Goal: Transaction & Acquisition: Subscribe to service/newsletter

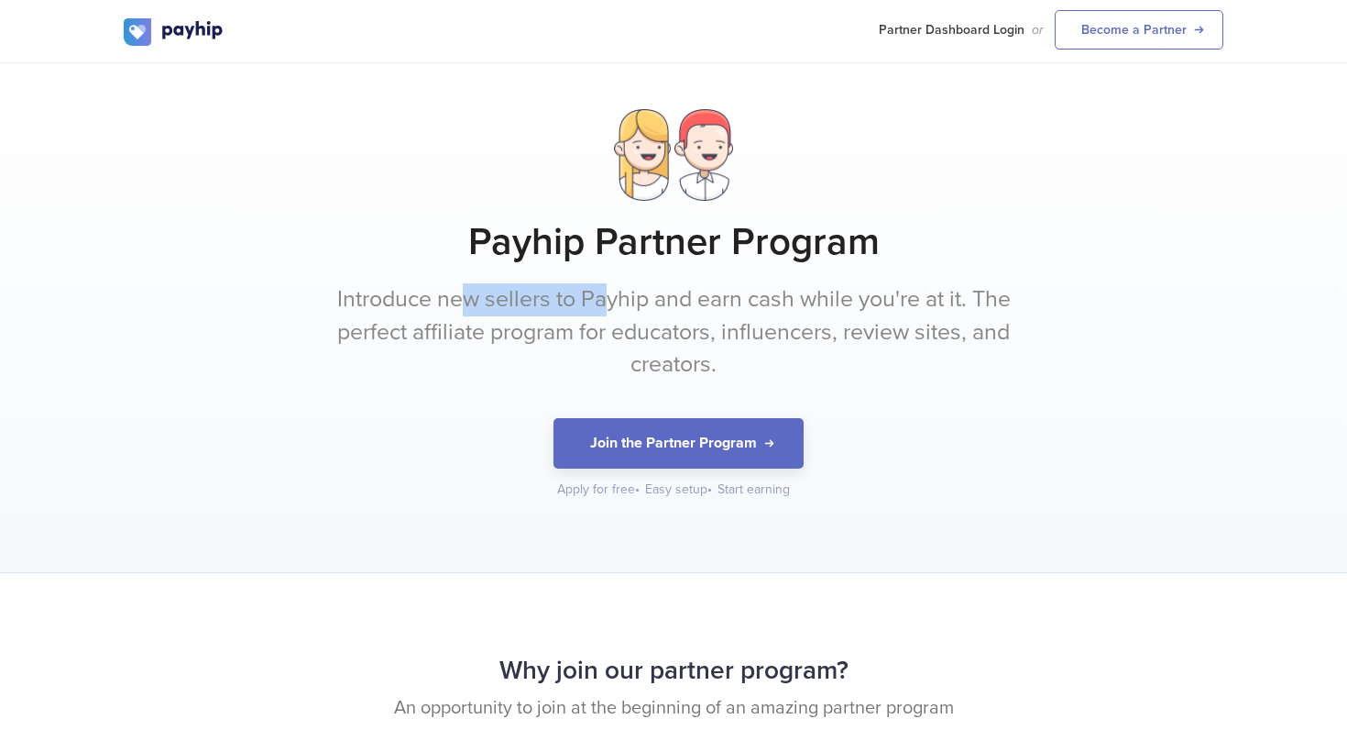
drag, startPoint x: 459, startPoint y: 292, endPoint x: 604, endPoint y: 298, distance: 144.9
click at [604, 298] on p "Introduce new sellers to Payhip and earn cash while you're at it. The perfect a…" at bounding box center [673, 332] width 687 height 98
click at [635, 300] on p "Introduce new sellers to Payhip and earn cash while you're at it. The perfect a…" at bounding box center [673, 332] width 687 height 98
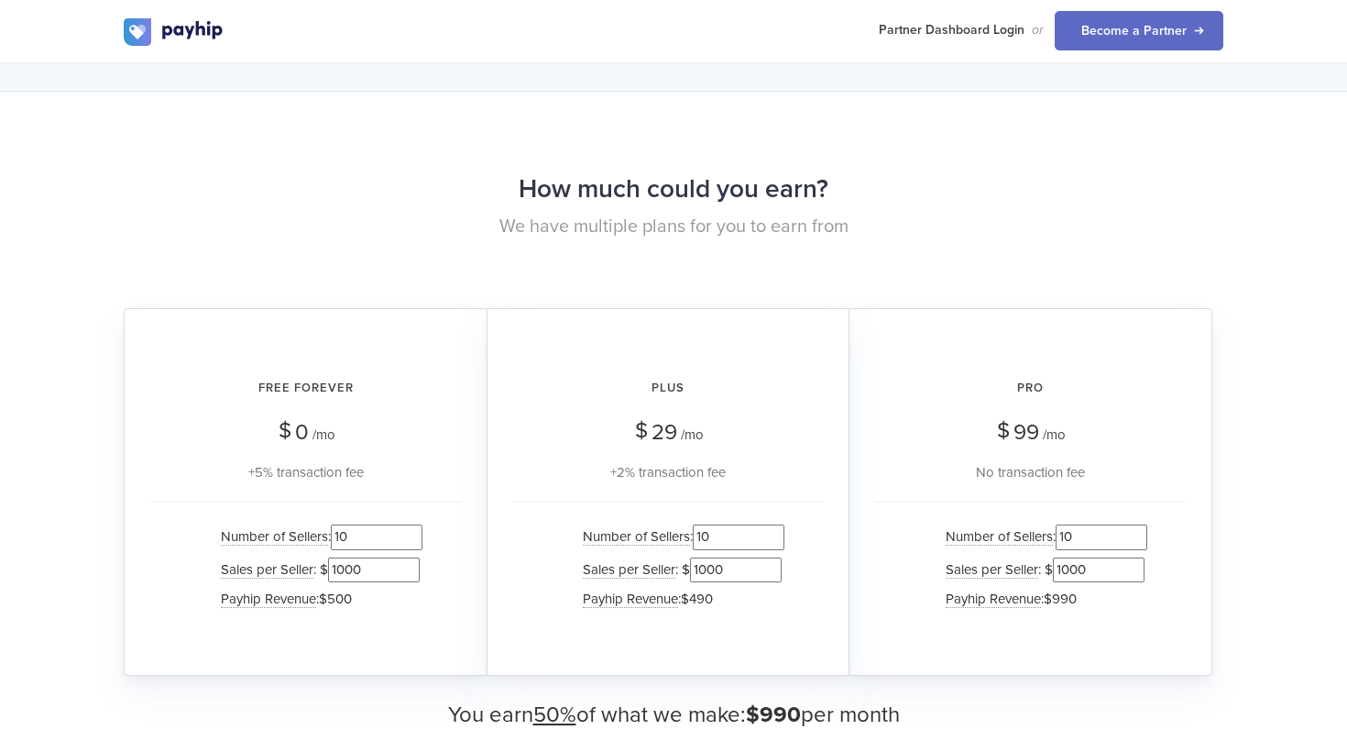
scroll to position [1593, 0]
click at [178, 417] on div "Free Forever $ 0 /mo +5% transaction fee" at bounding box center [305, 421] width 311 height 119
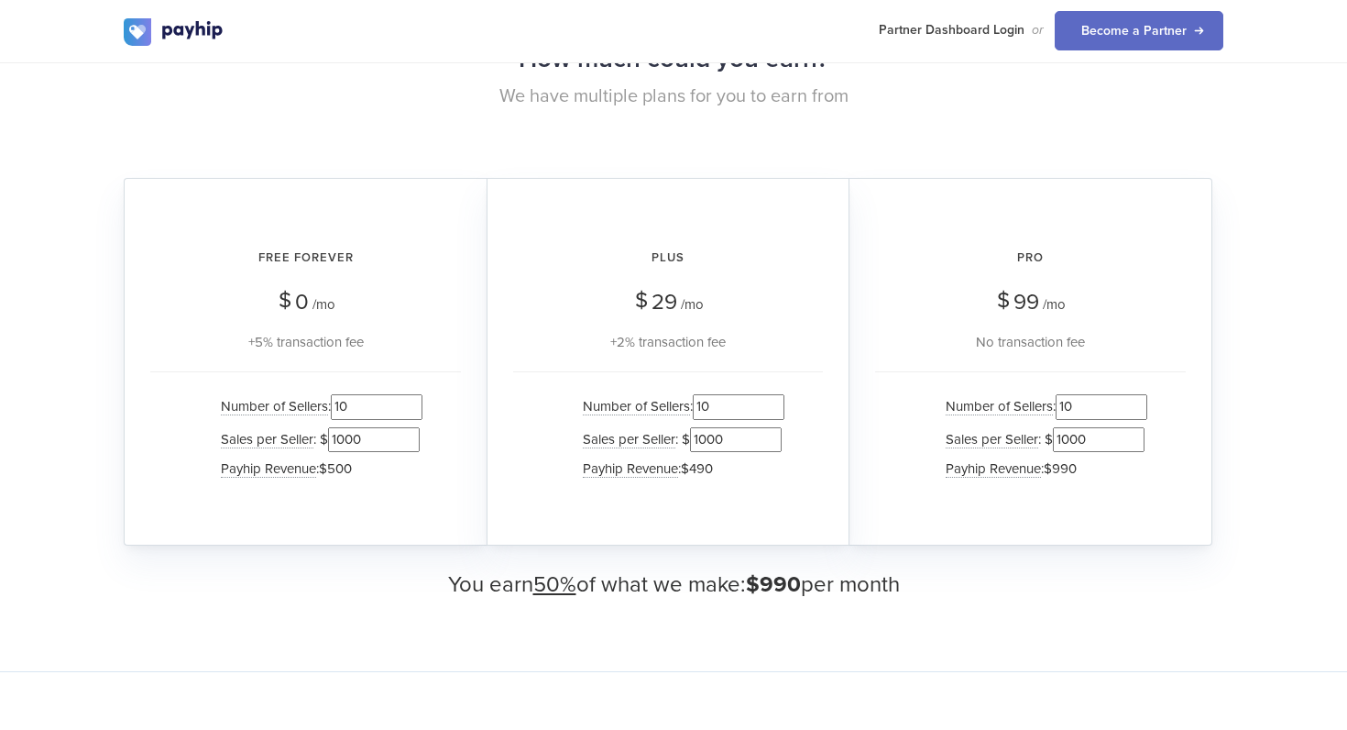
scroll to position [1725, 0]
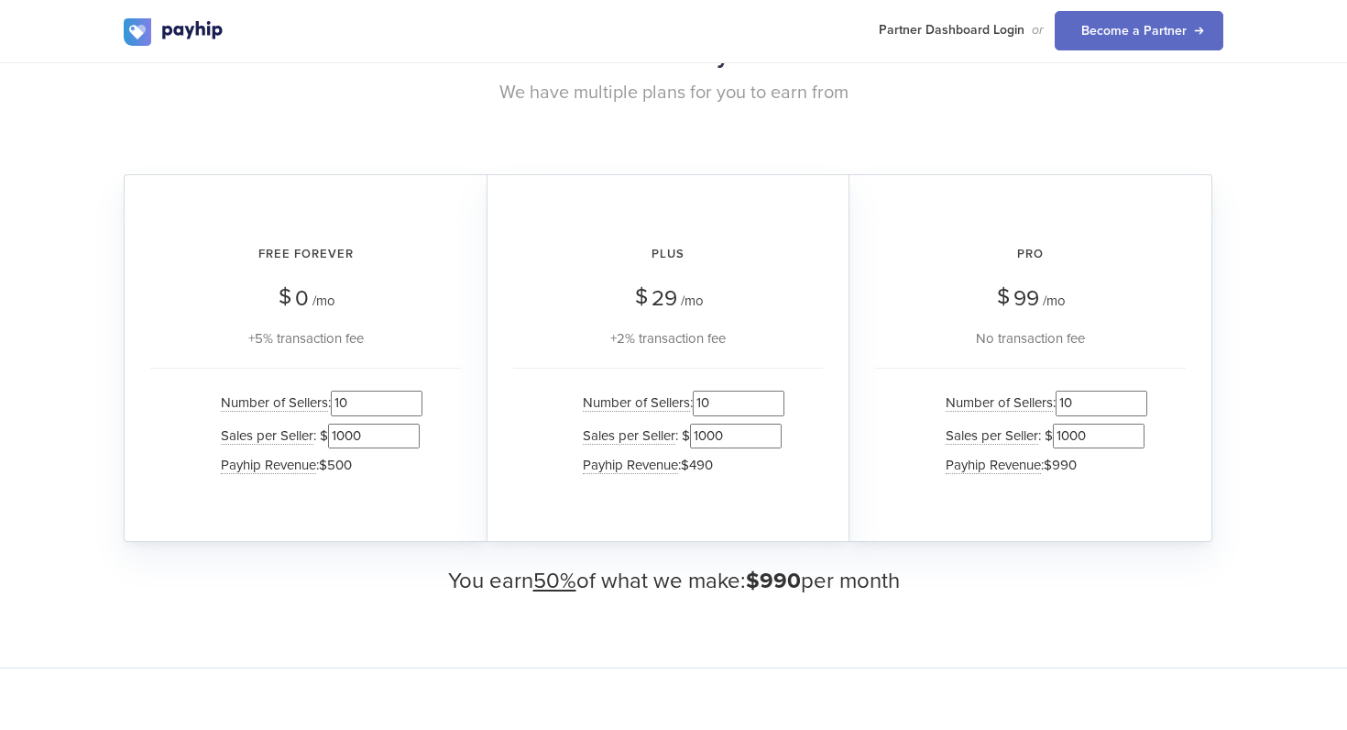
click at [360, 437] on input "1000" at bounding box center [374, 435] width 92 height 25
type input "100"
click at [349, 400] on input "10" at bounding box center [377, 402] width 92 height 25
type input "10000"
click at [337, 434] on input "100" at bounding box center [374, 435] width 92 height 25
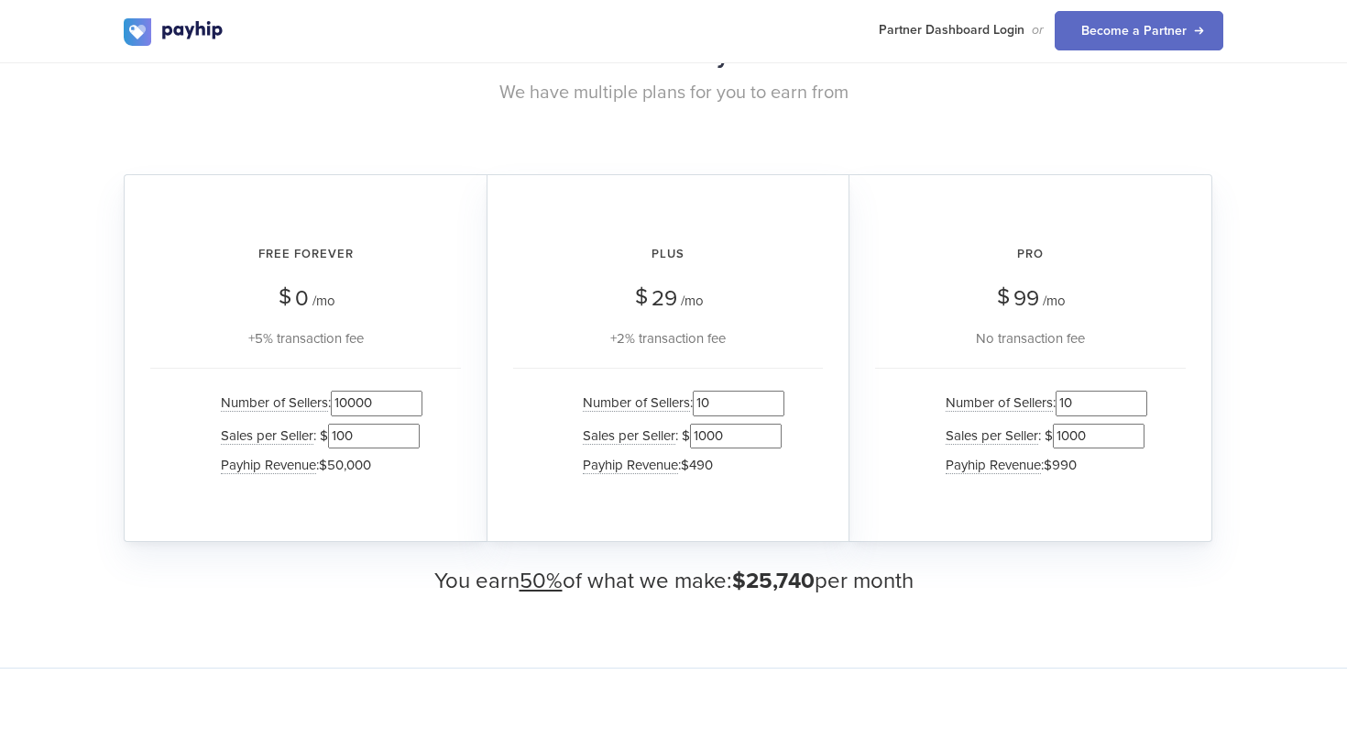
click at [337, 434] on input "100" at bounding box center [374, 435] width 92 height 25
type input "500"
click at [1089, 14] on link "Become a Partner" at bounding box center [1139, 30] width 169 height 39
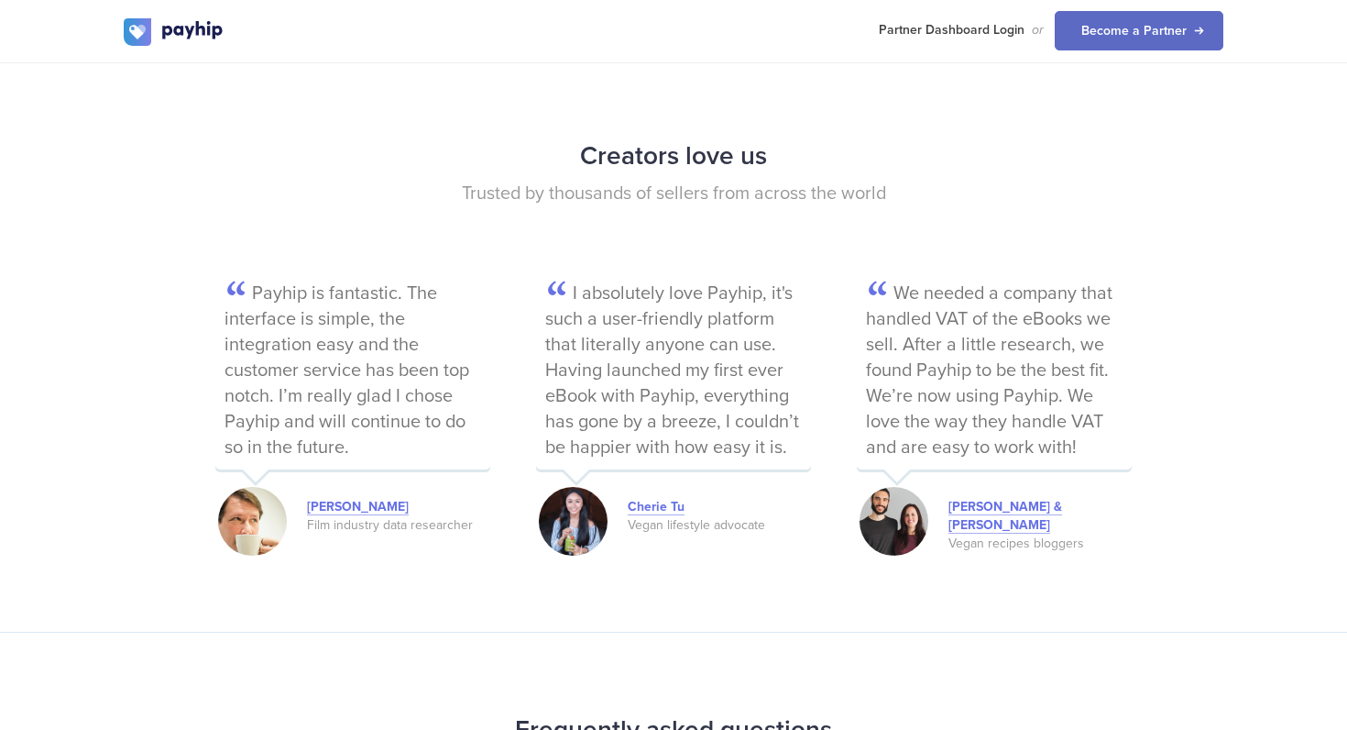
scroll to position [4136, 0]
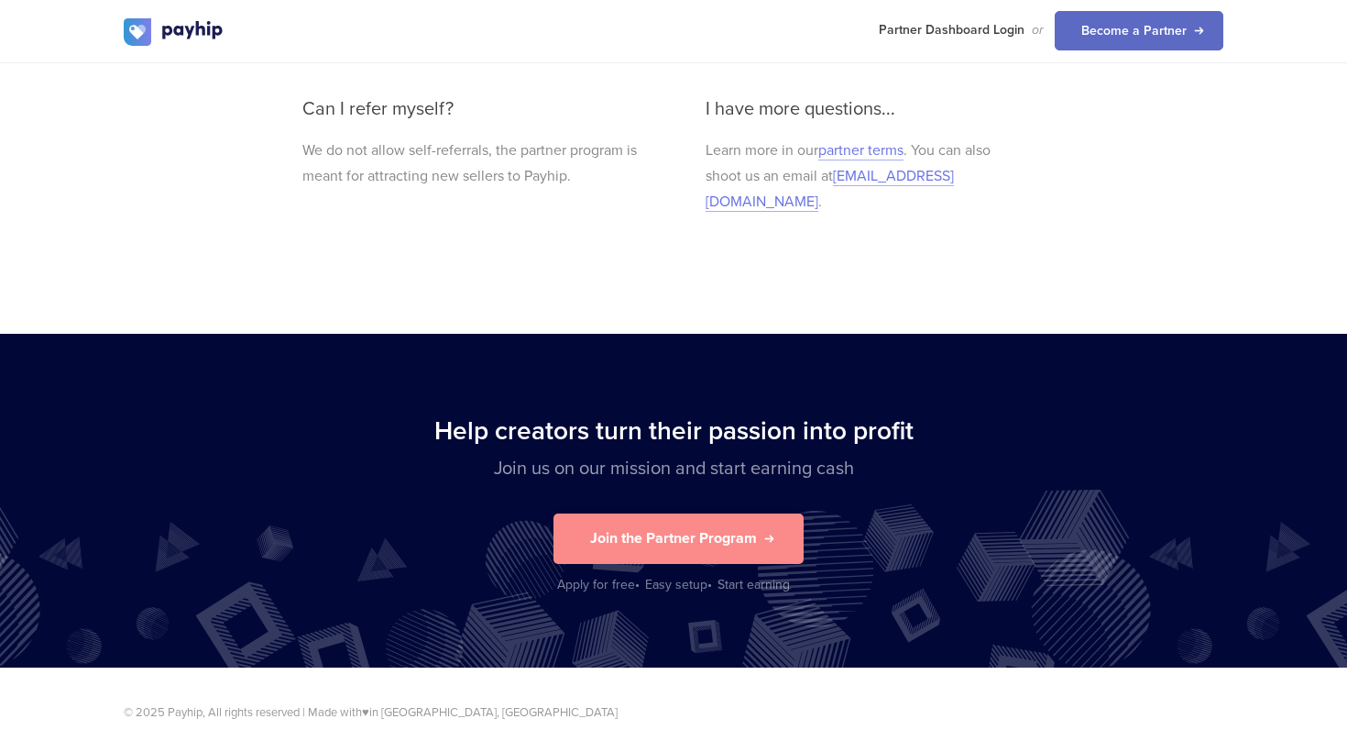
click at [619, 535] on div "Join the Partner Program Apply for free • Easy setup • Start earning" at bounding box center [674, 553] width 1100 height 81
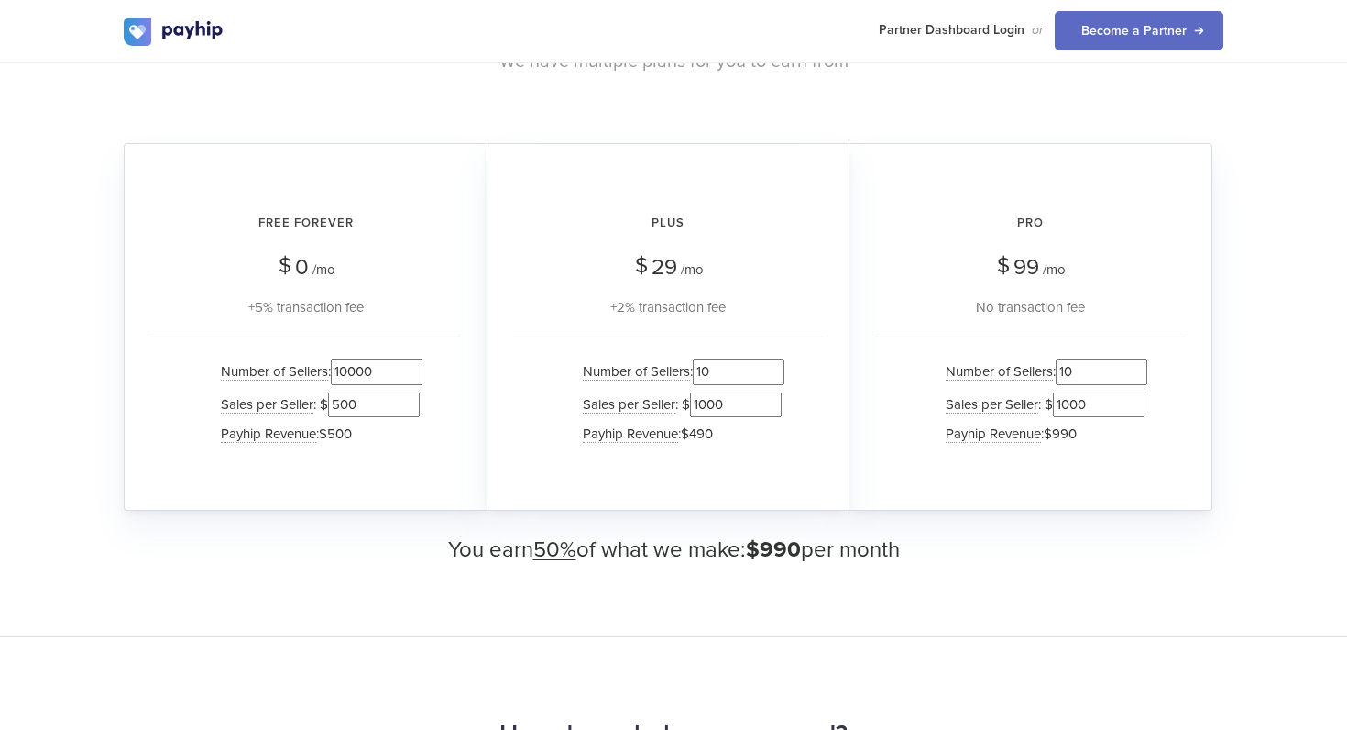
scroll to position [1757, 0]
click at [349, 367] on input "10000" at bounding box center [377, 370] width 92 height 25
type input "1000"
click at [349, 398] on input "500" at bounding box center [374, 403] width 92 height 25
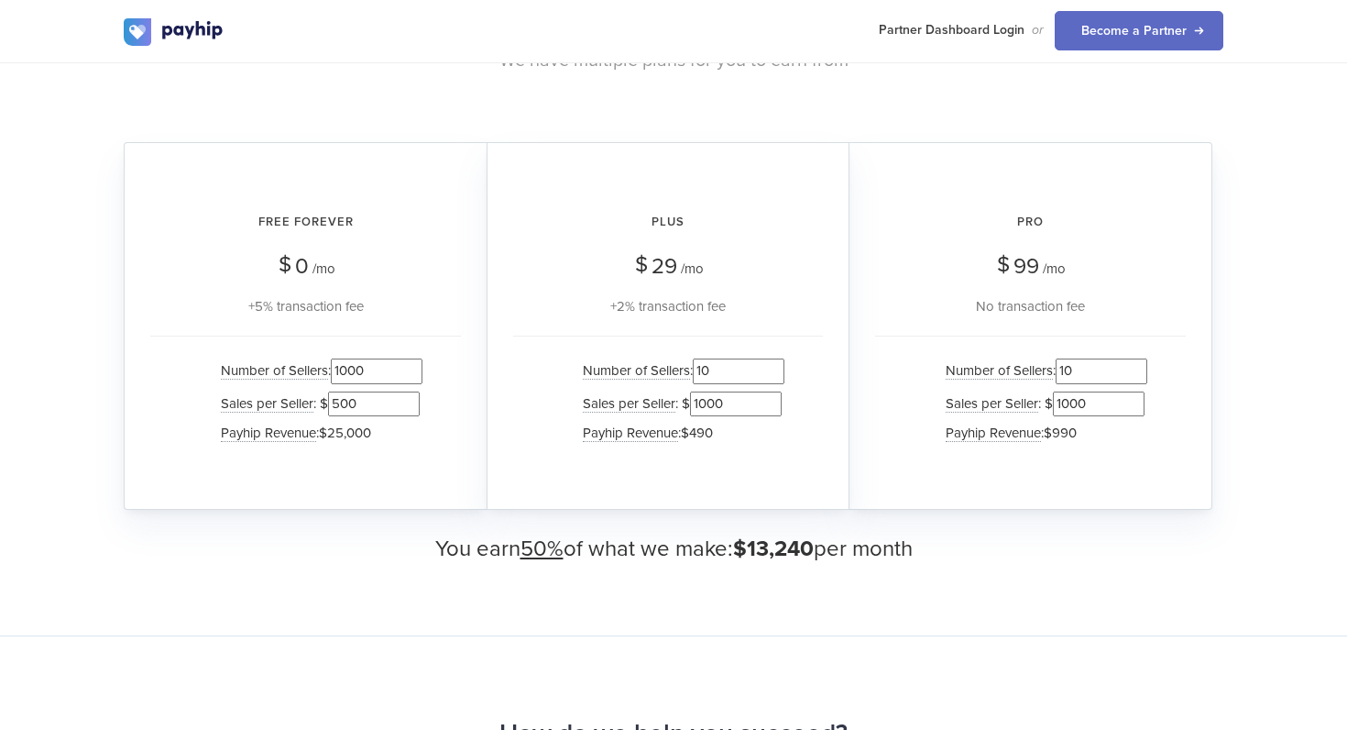
click at [349, 398] on input "500" at bounding box center [374, 403] width 92 height 25
type input "100"
click at [349, 376] on input "1000" at bounding box center [377, 370] width 92 height 25
type input "500"
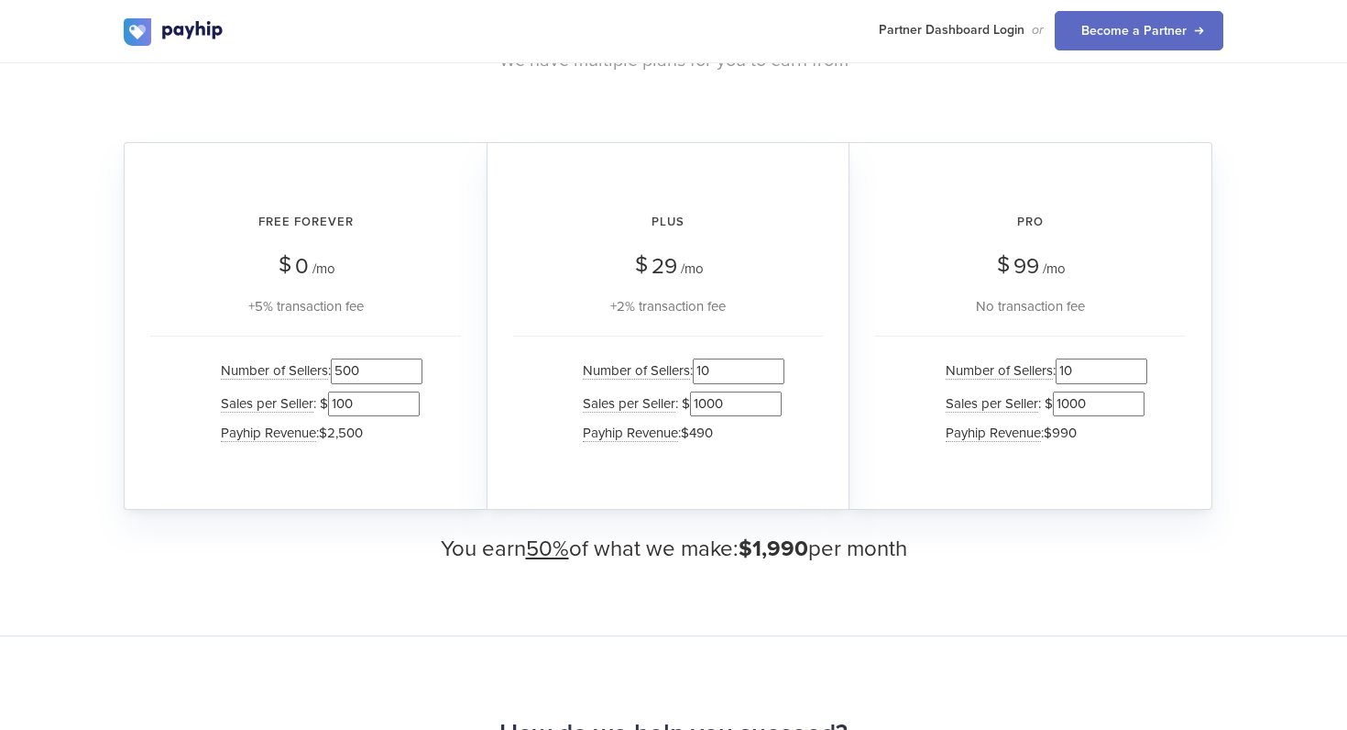
click at [338, 399] on input "100" at bounding box center [374, 403] width 92 height 25
type input "400"
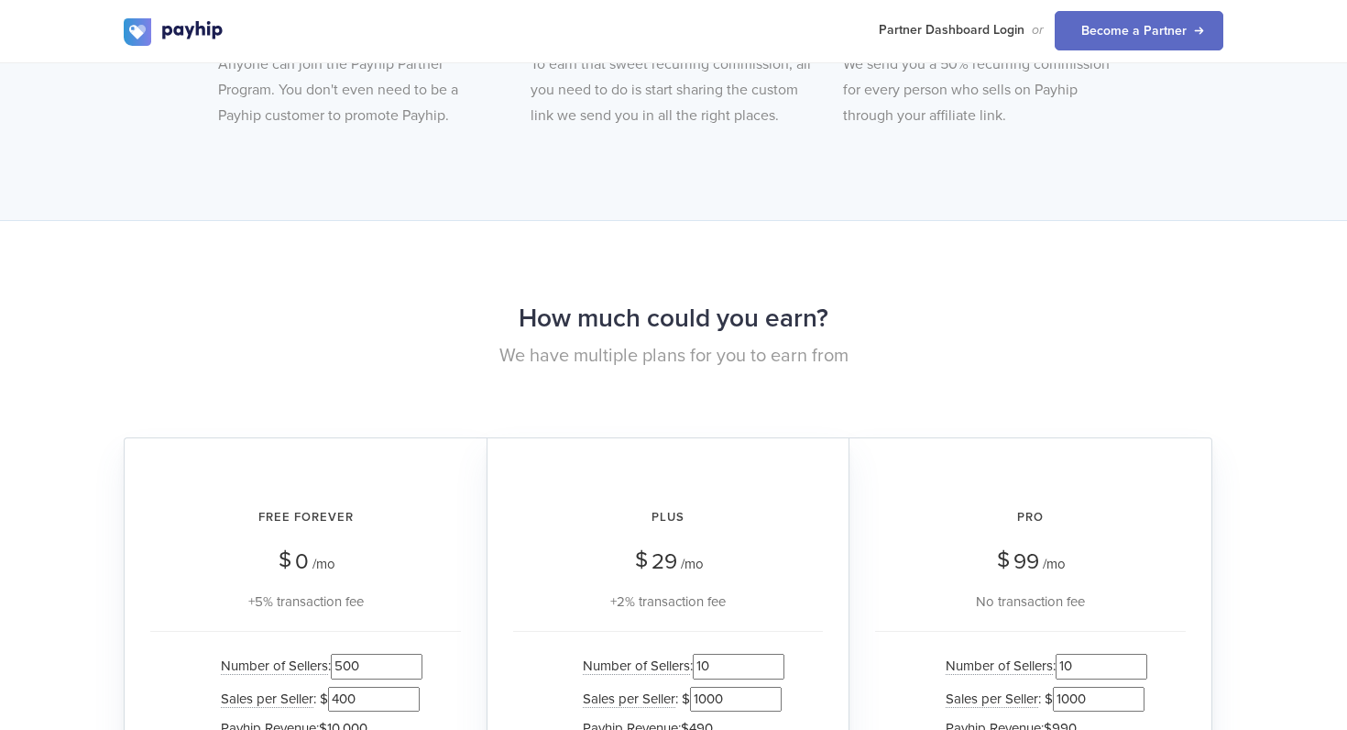
scroll to position [1461, 0]
